Goal: Book appointment/travel/reservation

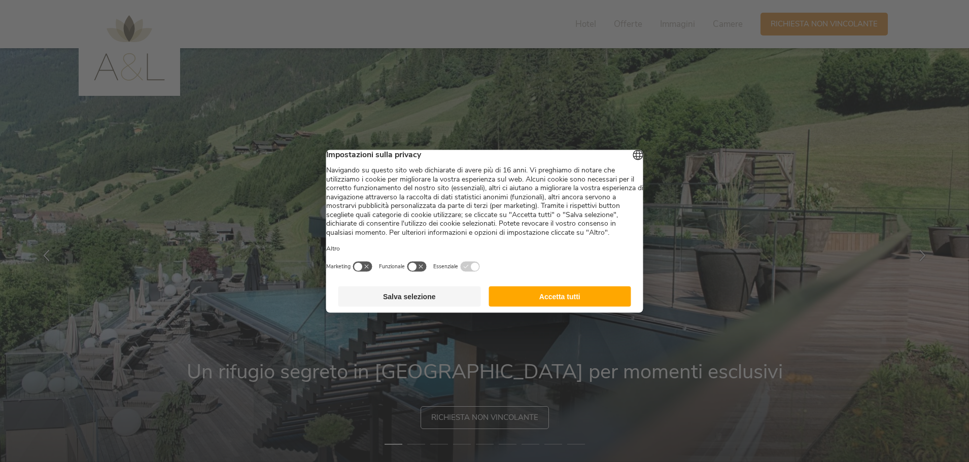
click at [425, 304] on button "Salva selezione" at bounding box center [409, 296] width 142 height 20
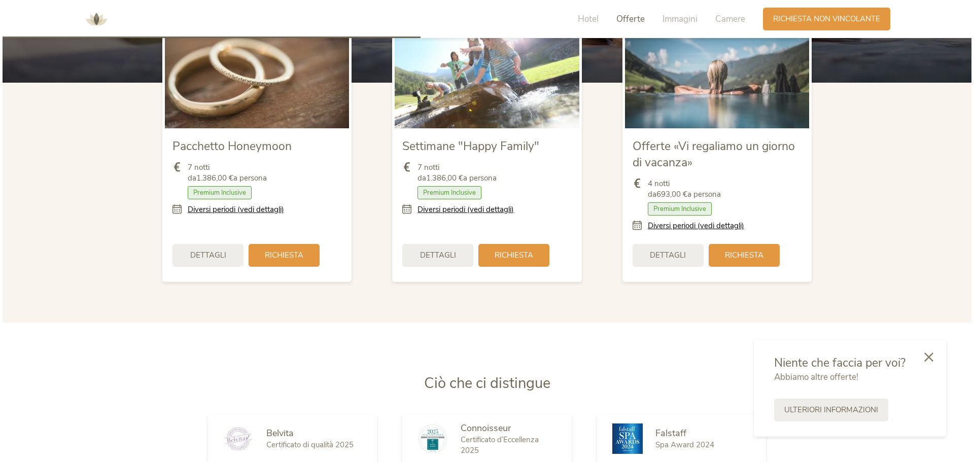
scroll to position [1217, 0]
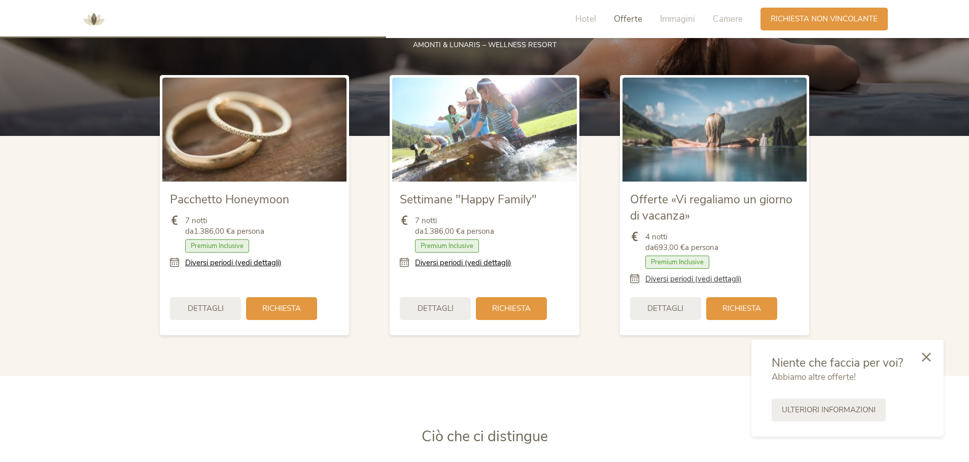
click at [705, 281] on link "Diversi periodi (vedi dettagli)" at bounding box center [693, 279] width 96 height 11
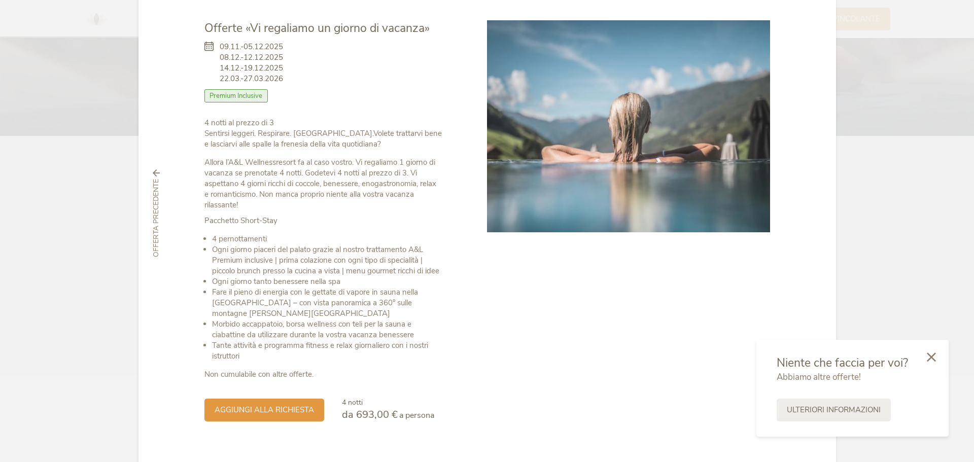
scroll to position [0, 0]
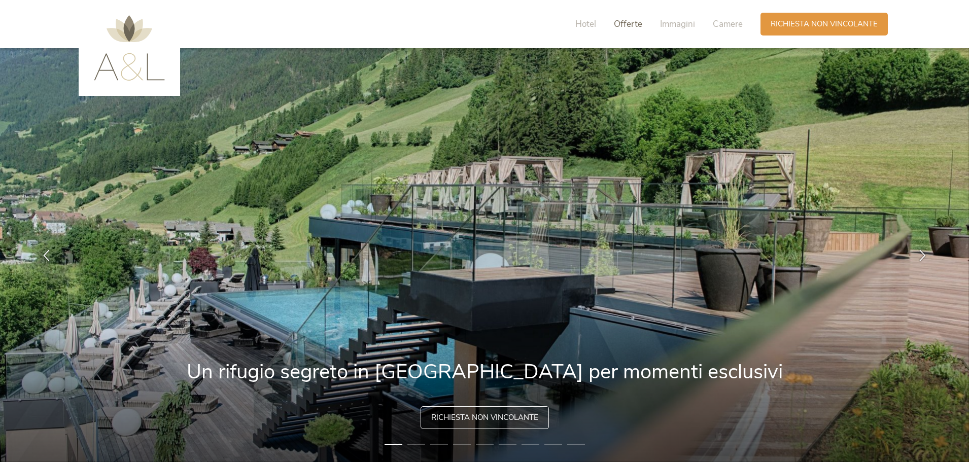
click at [625, 29] on span "Offerte" at bounding box center [628, 24] width 28 height 12
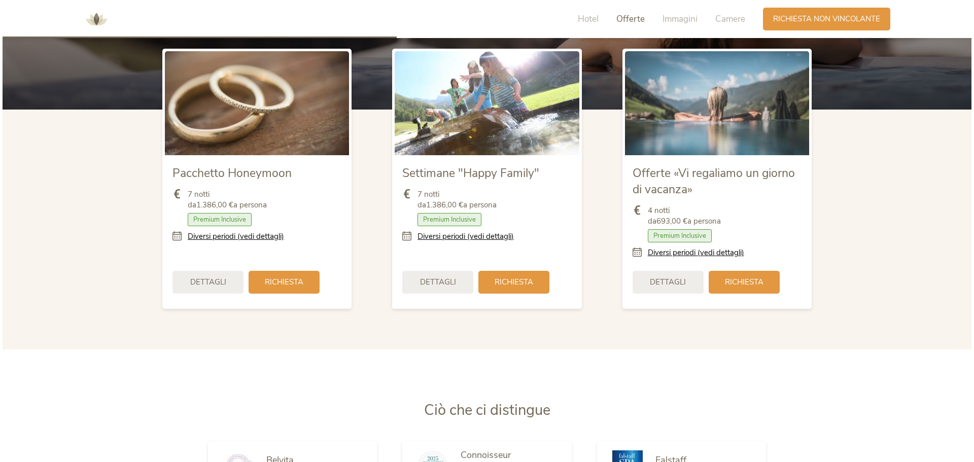
scroll to position [1302, 0]
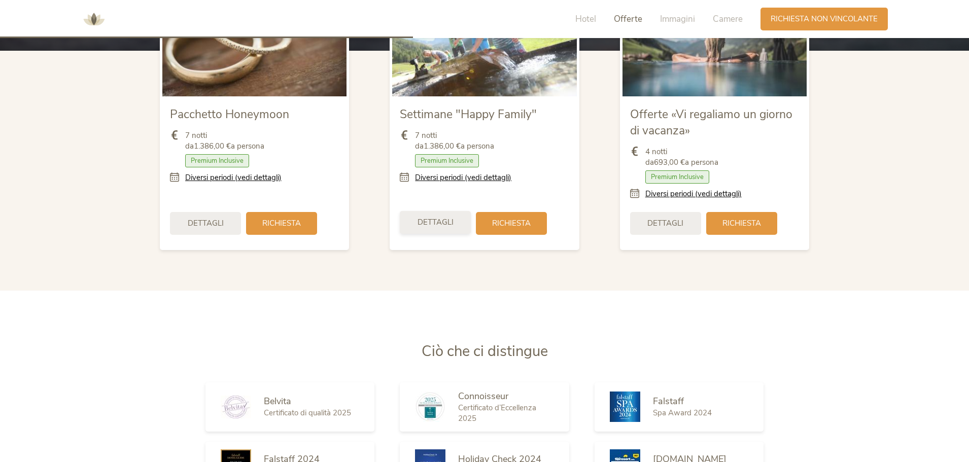
click at [448, 224] on span "Dettagli" at bounding box center [435, 222] width 36 height 11
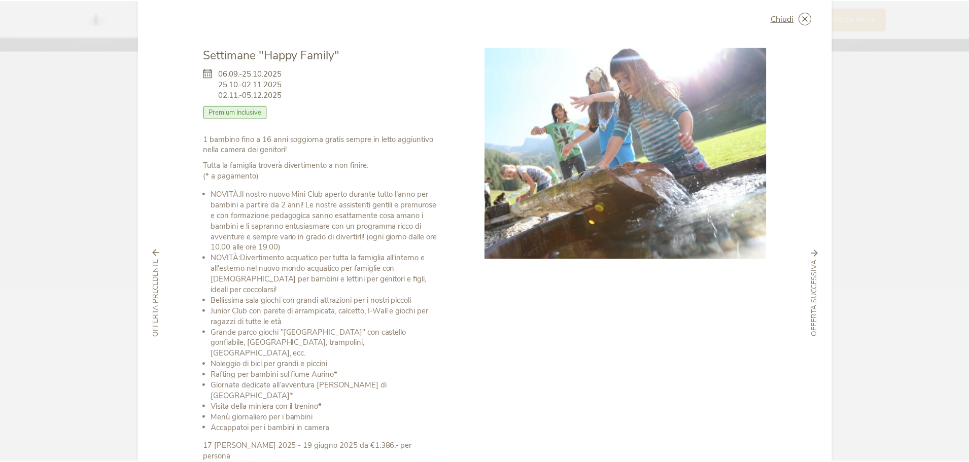
scroll to position [0, 0]
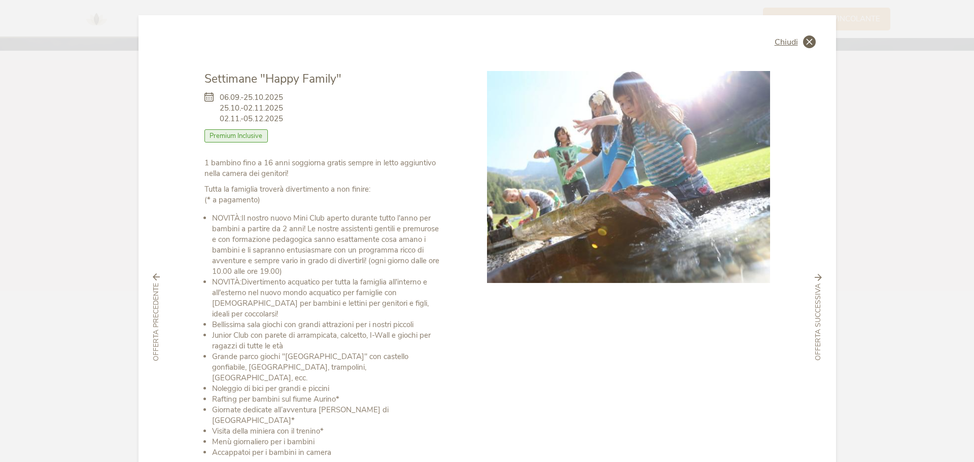
click at [796, 41] on div "Chiudi" at bounding box center [794, 41] width 41 height 13
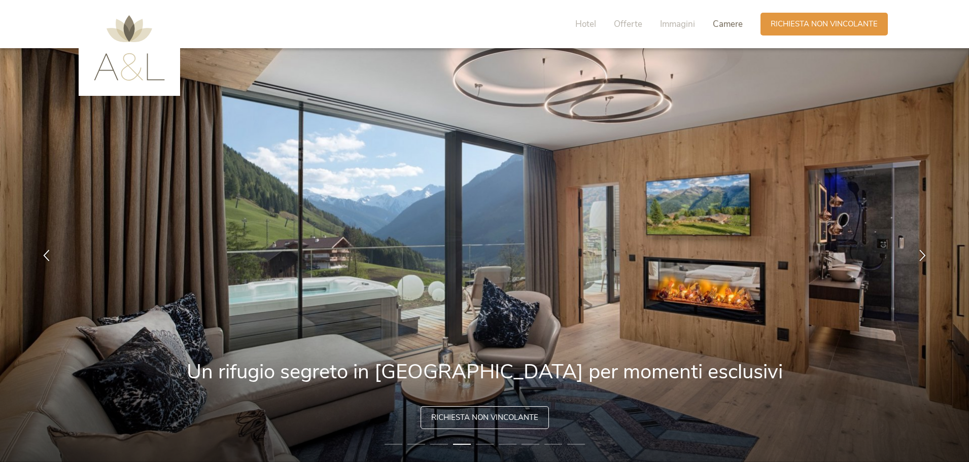
click at [737, 23] on span "Camere" at bounding box center [727, 24] width 30 height 12
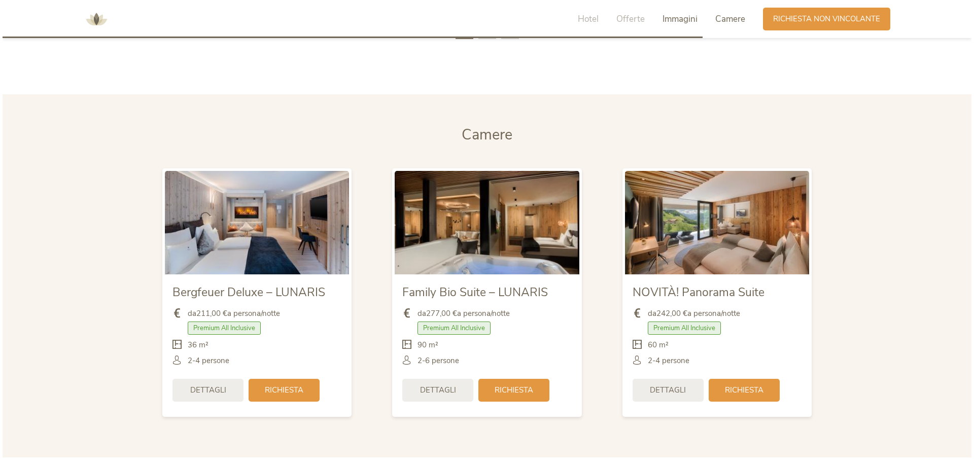
scroll to position [2410, 0]
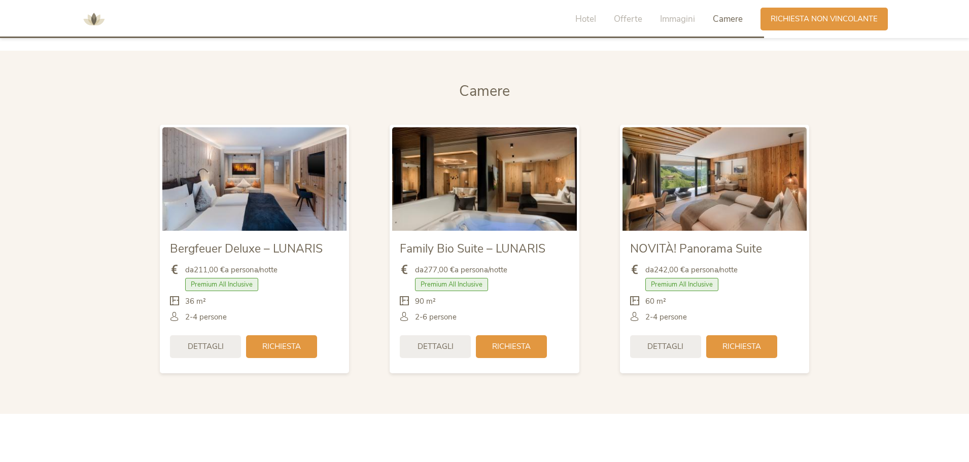
click at [675, 339] on div "Dettagli" at bounding box center [665, 346] width 71 height 23
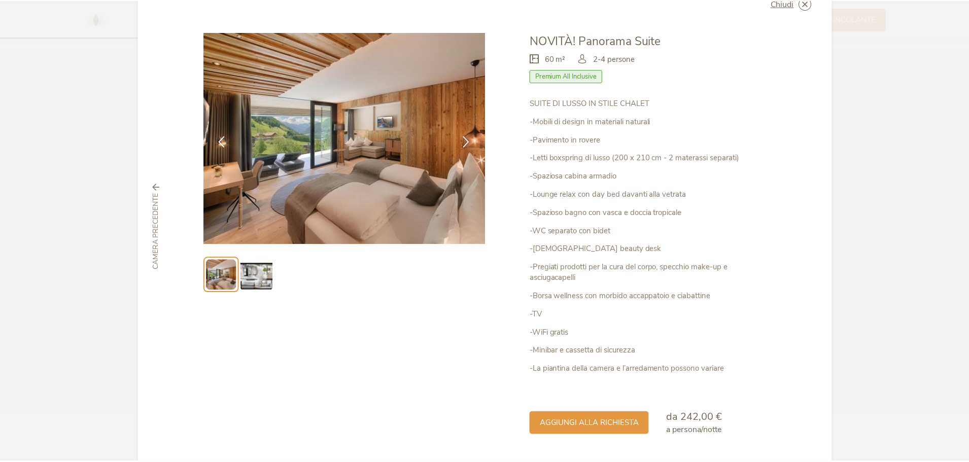
scroll to position [0, 0]
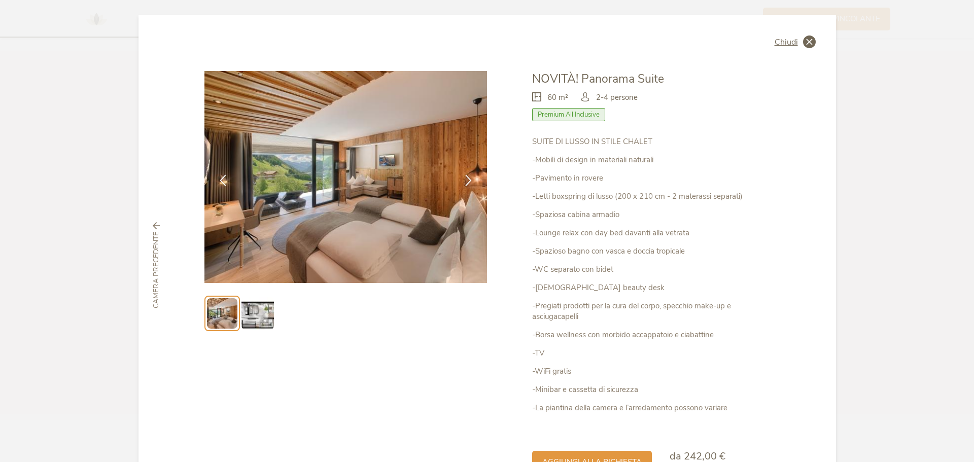
click at [780, 43] on span "Chiudi" at bounding box center [785, 42] width 23 height 8
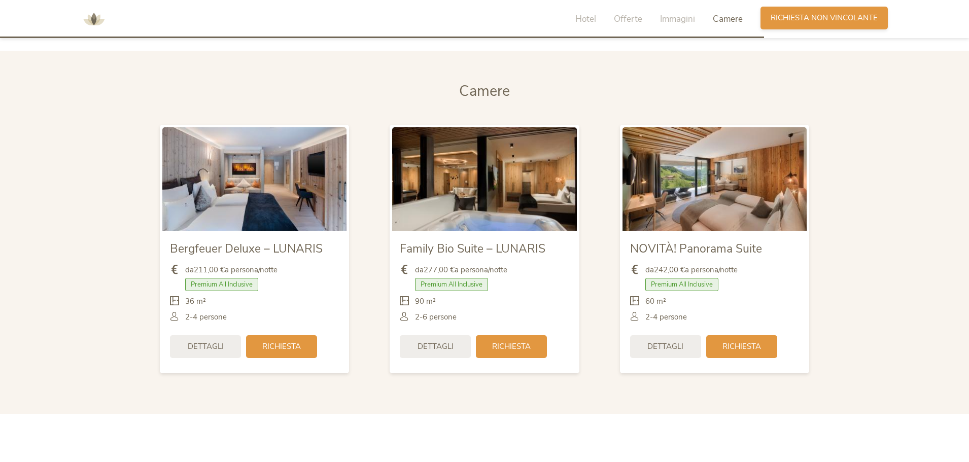
click at [799, 17] on span "Richiesta non vincolante" at bounding box center [823, 18] width 107 height 11
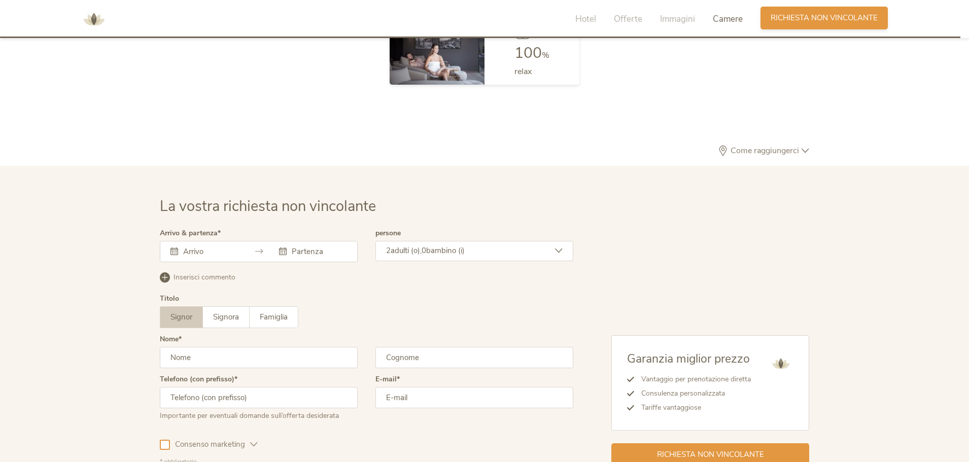
scroll to position [3055, 0]
